Goal: Transaction & Acquisition: Purchase product/service

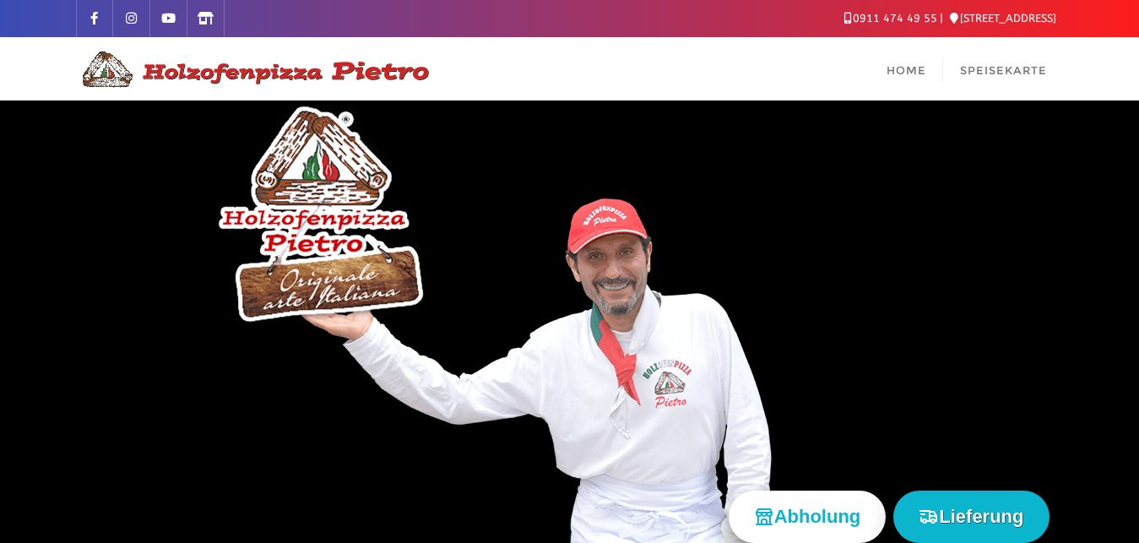
click at [257, 240] on div at bounding box center [569, 345] width 1139 height 490
click at [280, 245] on div at bounding box center [569, 345] width 1139 height 490
click at [301, 71] on img at bounding box center [253, 69] width 355 height 41
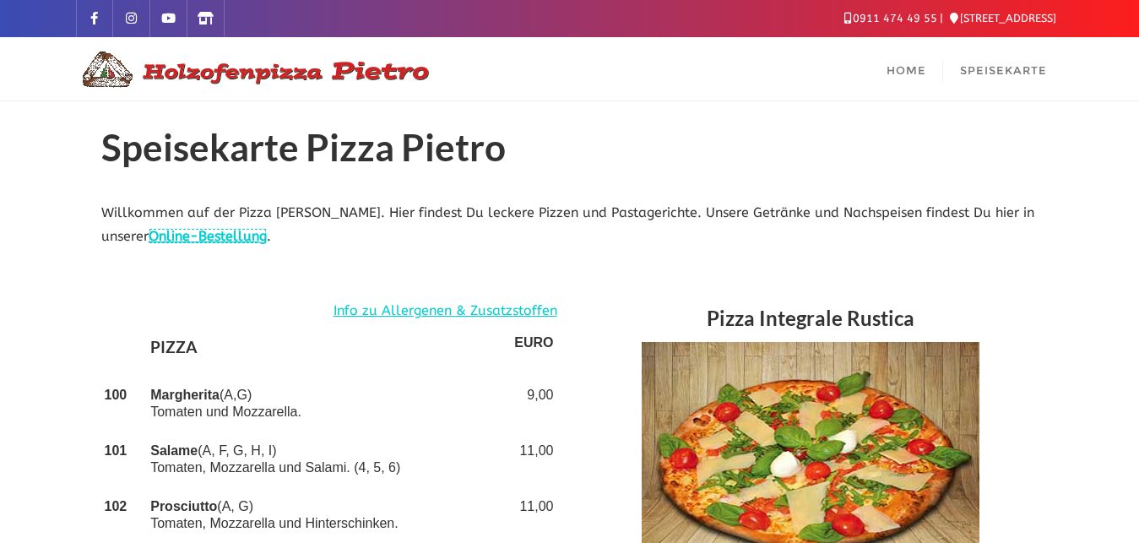
click at [236, 241] on link "Online-Bestellung" at bounding box center [208, 236] width 118 height 16
click at [186, 230] on link "Online-Bestellung" at bounding box center [208, 236] width 118 height 16
